Goal: Task Accomplishment & Management: Use online tool/utility

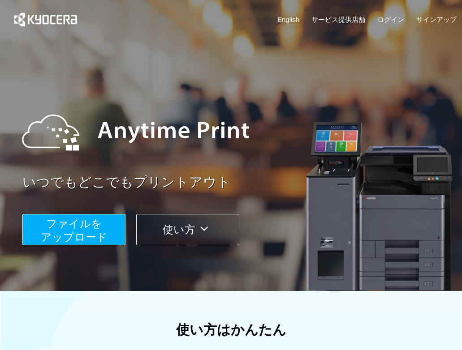
scroll to position [294, 0]
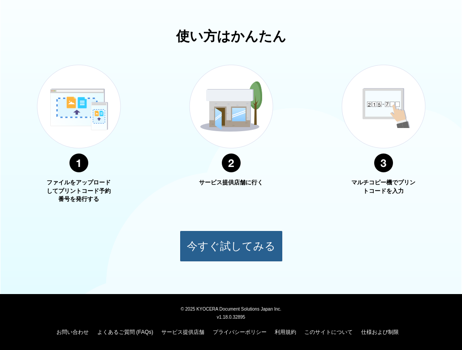
click at [239, 250] on button "今すぐ試してみる" at bounding box center [231, 246] width 103 height 31
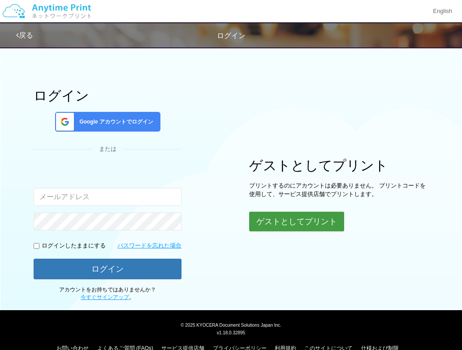
click at [289, 224] on button "ゲストとしてプリント" at bounding box center [296, 222] width 95 height 20
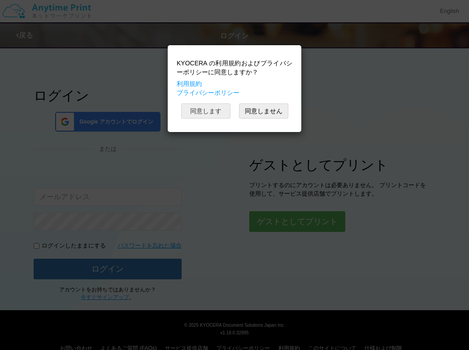
click at [212, 115] on button "同意します" at bounding box center [205, 110] width 49 height 15
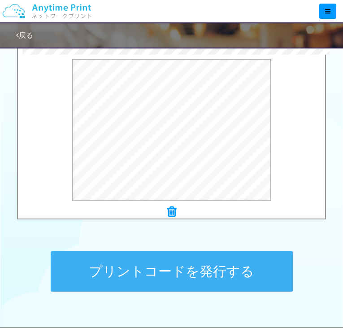
scroll to position [367, 0]
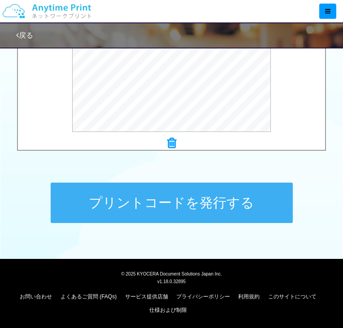
click at [185, 198] on button "プリントコードを発行する" at bounding box center [172, 202] width 242 height 40
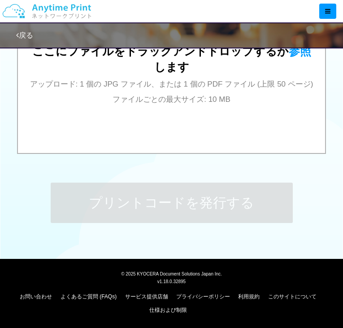
scroll to position [0, 0]
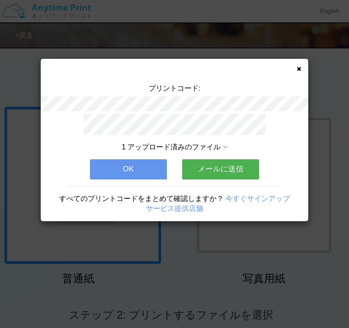
click at [298, 69] on icon at bounding box center [299, 69] width 4 height 6
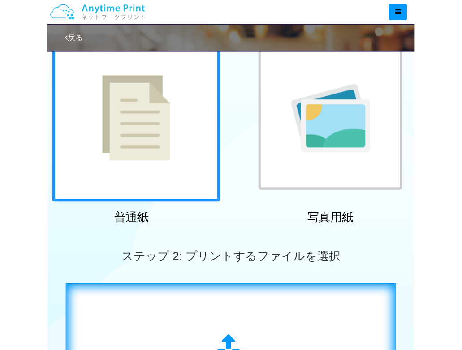
scroll to position [299, 0]
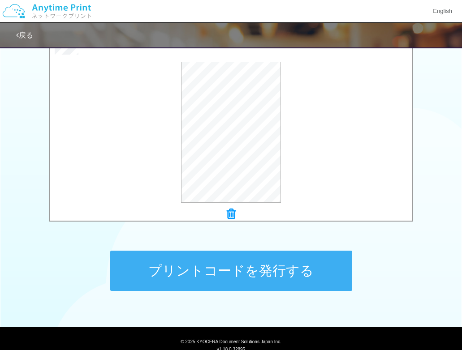
click at [203, 277] on button "プリントコードを発行する" at bounding box center [231, 271] width 242 height 40
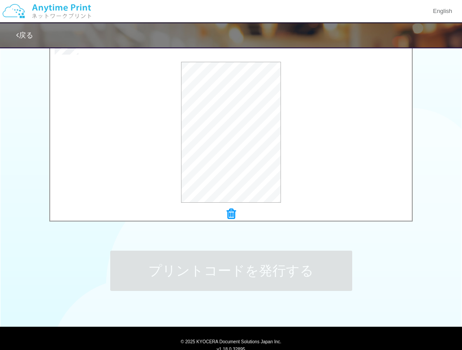
scroll to position [0, 0]
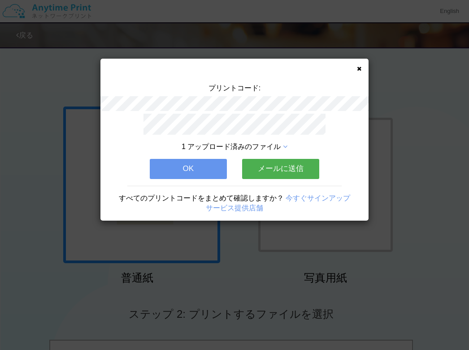
click at [358, 69] on icon at bounding box center [359, 69] width 4 height 6
